Goal: Information Seeking & Learning: Learn about a topic

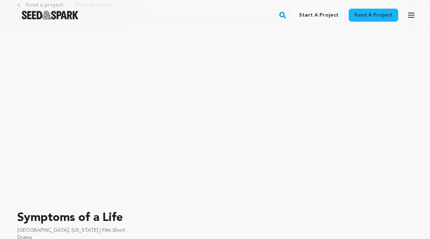
scroll to position [60, 0]
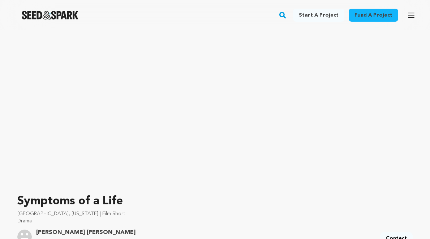
click at [82, 197] on p "Symptoms of a Life" at bounding box center [214, 201] width 395 height 17
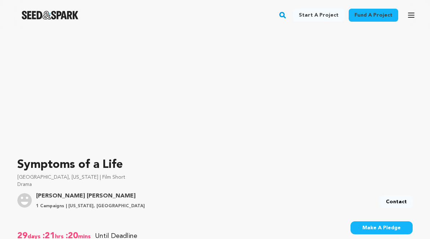
scroll to position [94, 0]
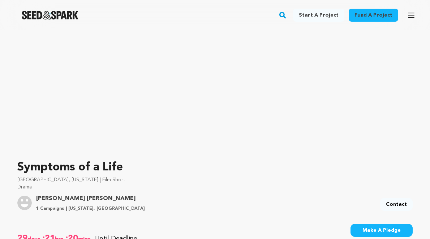
click at [72, 164] on p "Symptoms of a Life" at bounding box center [214, 167] width 395 height 17
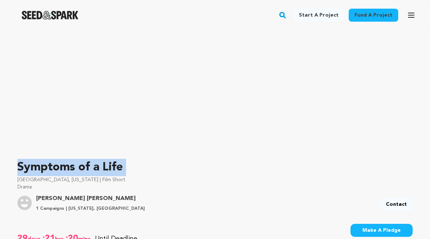
click at [72, 164] on p "Symptoms of a Life" at bounding box center [214, 167] width 395 height 17
copy div "Symptoms of a Life"
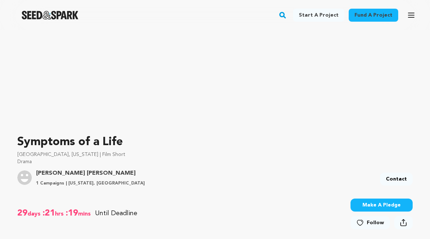
scroll to position [120, 0]
